Goal: Task Accomplishment & Management: Use online tool/utility

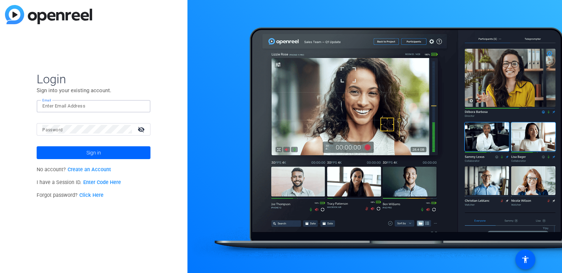
click at [104, 106] on input "Email" at bounding box center [93, 106] width 102 height 9
type input "[PERSON_NAME][EMAIL_ADDRESS][PERSON_NAME][DOMAIN_NAME]"
click at [114, 151] on span at bounding box center [94, 152] width 114 height 17
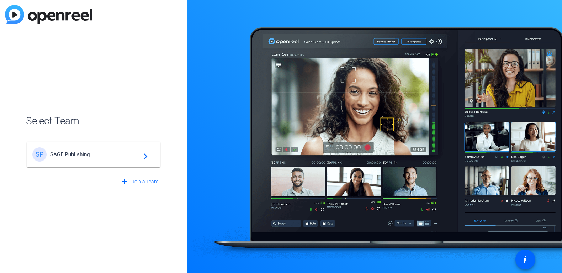
click at [80, 158] on div "SP SAGE Publishing navigate_next" at bounding box center [93, 154] width 122 height 14
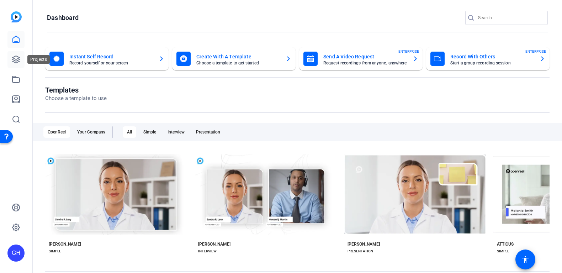
click at [15, 59] on icon at bounding box center [16, 59] width 9 height 9
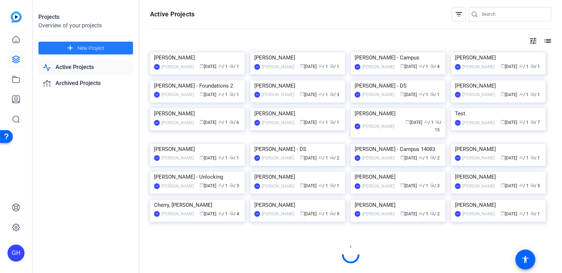
click at [92, 46] on span "New Project" at bounding box center [91, 47] width 27 height 7
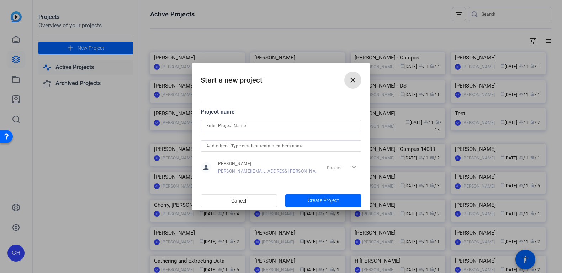
click at [270, 128] on input at bounding box center [280, 125] width 149 height 9
type input "[PERSON_NAME]"
click at [314, 198] on span "Create Project" at bounding box center [323, 200] width 31 height 7
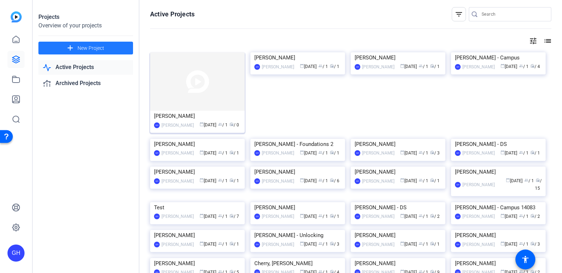
click at [202, 87] on img at bounding box center [197, 81] width 95 height 58
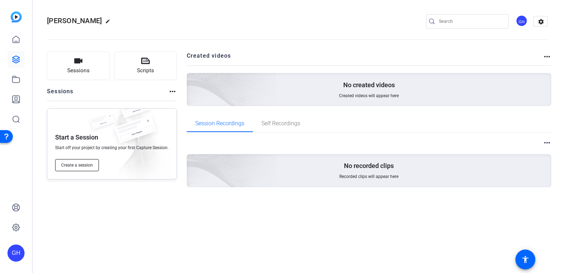
click at [87, 165] on span "Create a session" at bounding box center [77, 165] width 32 height 6
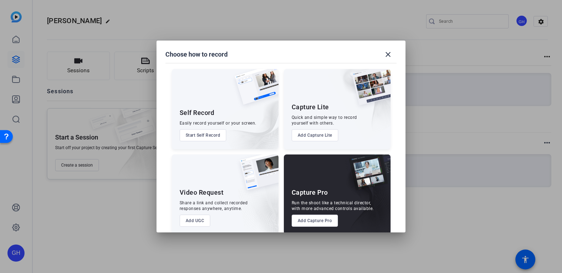
click at [315, 220] on button "Add Capture Pro" at bounding box center [315, 220] width 47 height 12
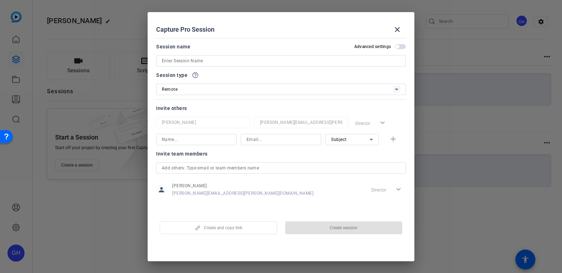
drag, startPoint x: 196, startPoint y: 61, endPoint x: 201, endPoint y: 61, distance: 4.6
click at [196, 61] on input at bounding box center [281, 61] width 238 height 9
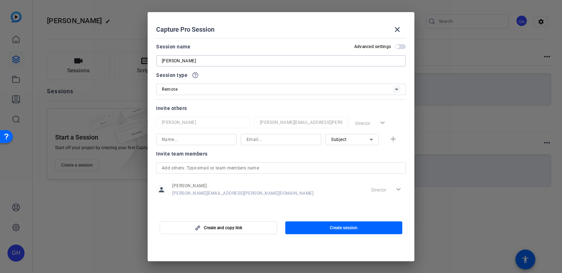
type input "[PERSON_NAME]"
click at [214, 139] on input at bounding box center [196, 139] width 69 height 9
type input "[PERSON_NAME]"
click at [257, 139] on input at bounding box center [280, 139] width 69 height 9
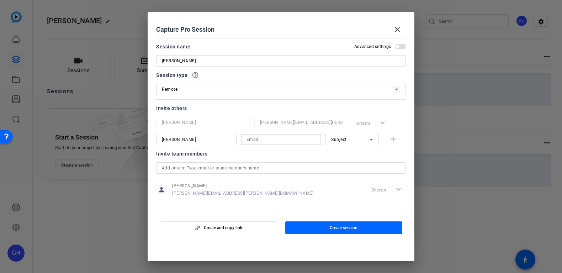
paste input "[EMAIL_ADDRESS][DOMAIN_NAME]"
type input "[EMAIL_ADDRESS][DOMAIN_NAME]"
click at [392, 140] on mat-icon "add" at bounding box center [393, 139] width 9 height 9
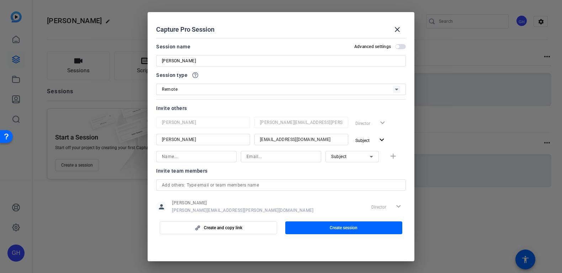
click at [208, 157] on input at bounding box center [196, 156] width 69 height 9
type input "a"
type input "[PERSON_NAME]"
click at [265, 154] on input at bounding box center [280, 156] width 69 height 9
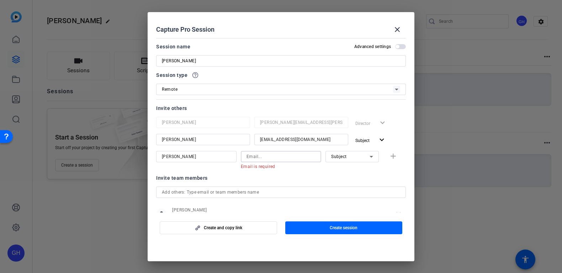
paste input "[EMAIL_ADDRESS][DOMAIN_NAME]"
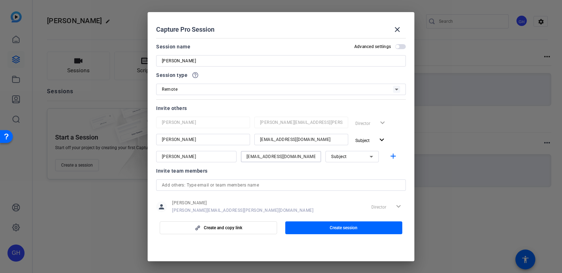
type input "[EMAIL_ADDRESS][DOMAIN_NAME]"
click at [368, 159] on icon at bounding box center [371, 156] width 9 height 9
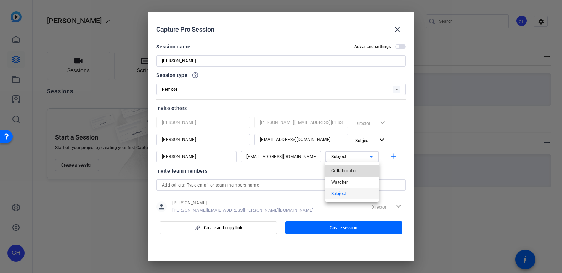
click at [358, 168] on mat-option "Collaborator" at bounding box center [351, 170] width 53 height 11
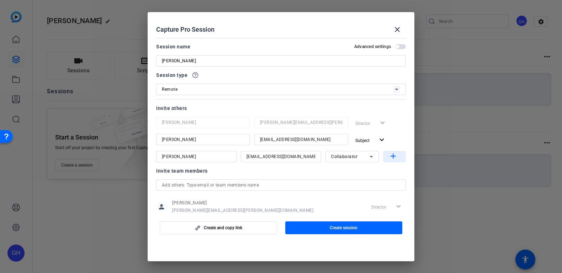
drag, startPoint x: 393, startPoint y: 157, endPoint x: 329, endPoint y: 175, distance: 66.8
click at [393, 157] on mat-icon "add" at bounding box center [393, 156] width 9 height 9
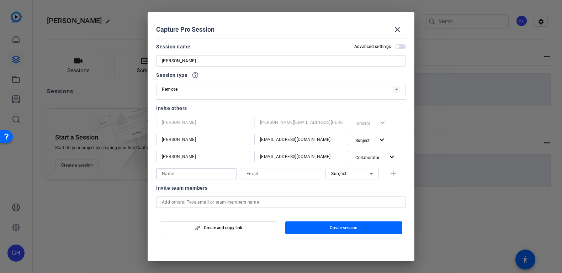
click at [196, 176] on input at bounding box center [196, 173] width 69 height 9
type input "[PERSON_NAME]"
click at [253, 175] on input at bounding box center [280, 173] width 69 height 9
paste input "[PERSON_NAME][EMAIL_ADDRESS][PERSON_NAME][DOMAIN_NAME]"
type input "[PERSON_NAME][EMAIL_ADDRESS][PERSON_NAME][DOMAIN_NAME]"
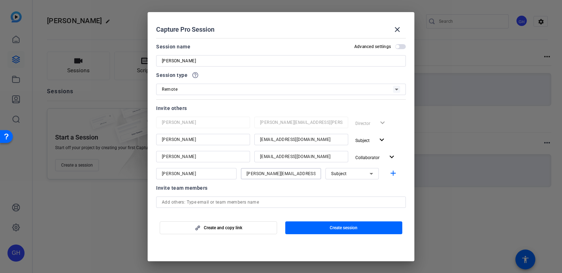
click at [342, 173] on span "Subject" at bounding box center [339, 173] width 16 height 5
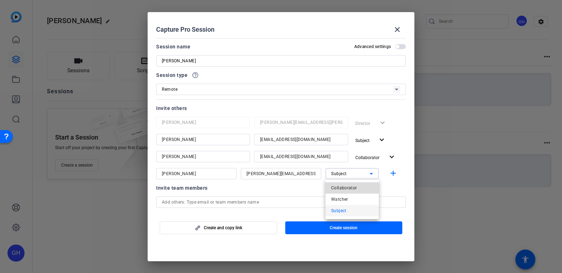
click at [342, 185] on span "Collaborator" at bounding box center [344, 187] width 26 height 9
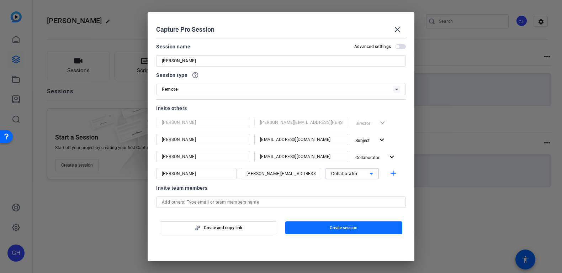
click at [348, 229] on span "Create session" at bounding box center [344, 228] width 28 height 6
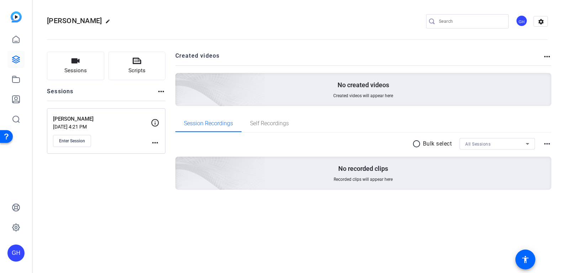
click at [151, 142] on mat-icon "more_horiz" at bounding box center [155, 142] width 9 height 9
click at [75, 140] on div at bounding box center [281, 136] width 562 height 273
click at [75, 140] on span "Enter Session" at bounding box center [72, 141] width 26 height 6
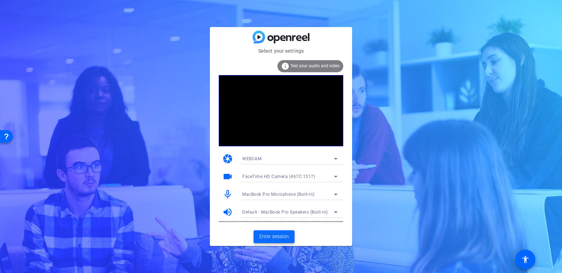
click at [277, 236] on span "Enter session" at bounding box center [274, 236] width 30 height 7
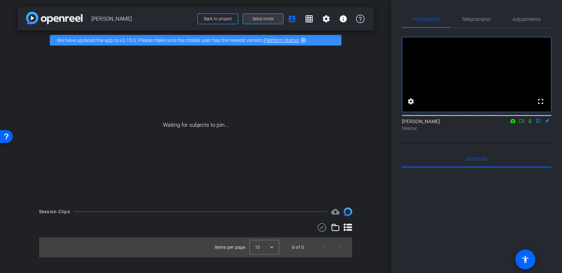
click at [264, 21] on span "Send invite" at bounding box center [262, 19] width 21 height 6
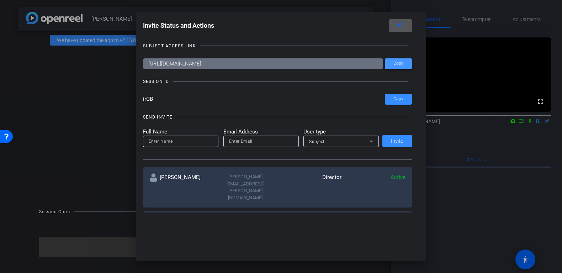
click at [0, 0] on span "Copy" at bounding box center [0, 0] width 0 height 0
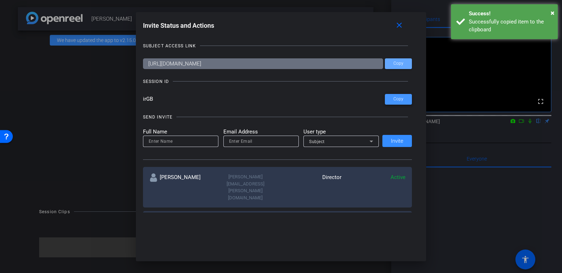
click at [404, 100] on span at bounding box center [398, 99] width 27 height 17
